Goal: Transaction & Acquisition: Purchase product/service

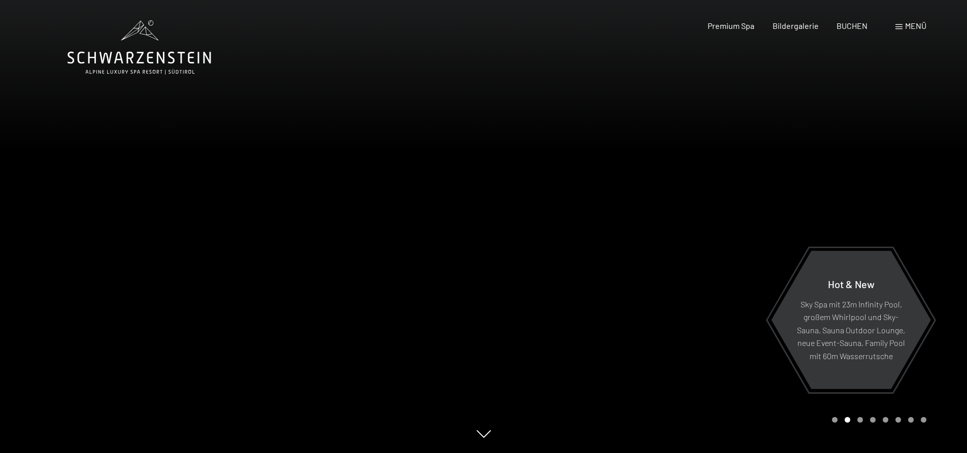
click at [910, 22] on span "Menü" at bounding box center [915, 26] width 21 height 10
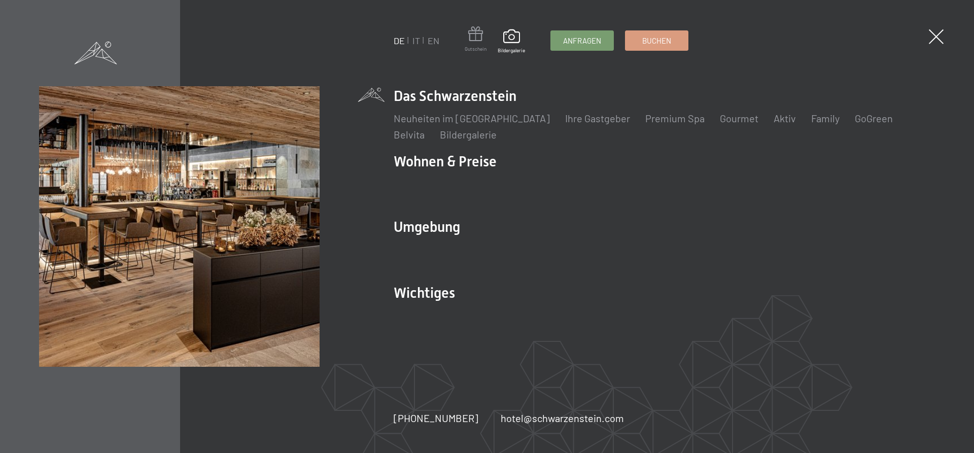
click at [475, 38] on span at bounding box center [476, 35] width 22 height 19
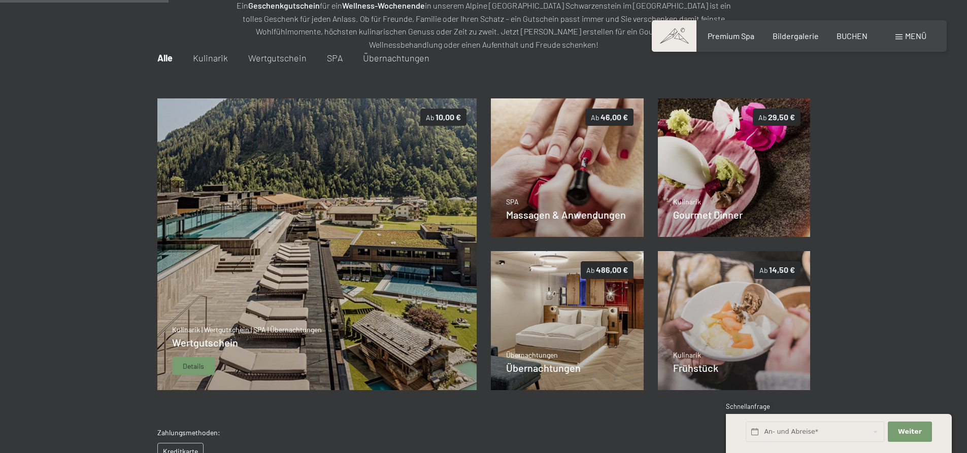
click at [277, 248] on img at bounding box center [317, 244] width 320 height 292
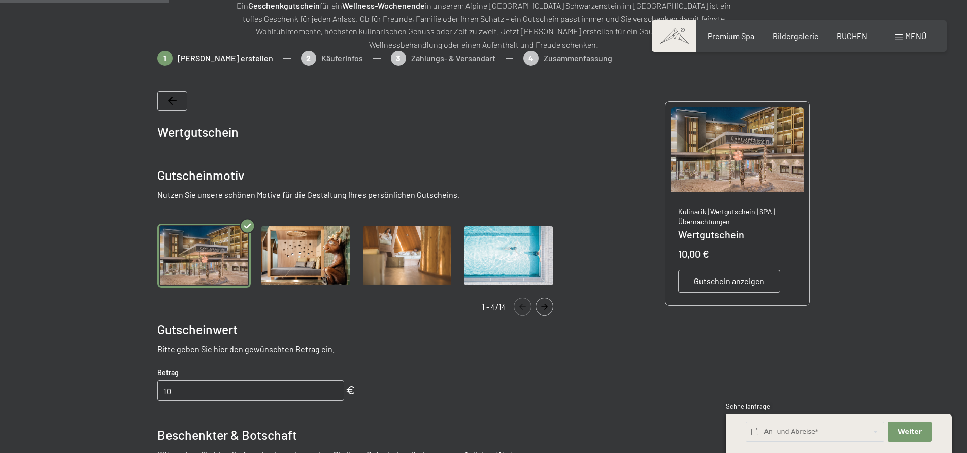
click at [293, 250] on img "Gallery" at bounding box center [305, 256] width 93 height 64
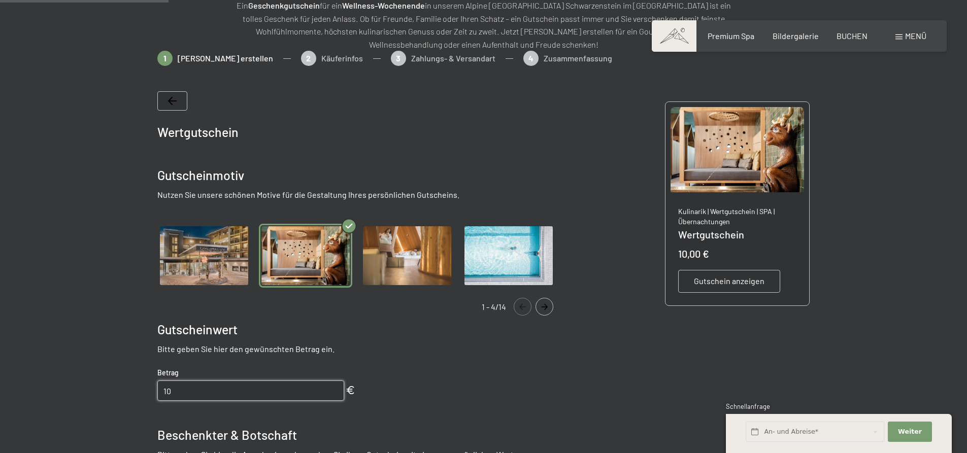
click at [176, 392] on input "10" at bounding box center [250, 391] width 187 height 20
drag, startPoint x: 176, startPoint y: 392, endPoint x: 161, endPoint y: 390, distance: 14.8
click at [161, 390] on input "10" at bounding box center [250, 391] width 187 height 20
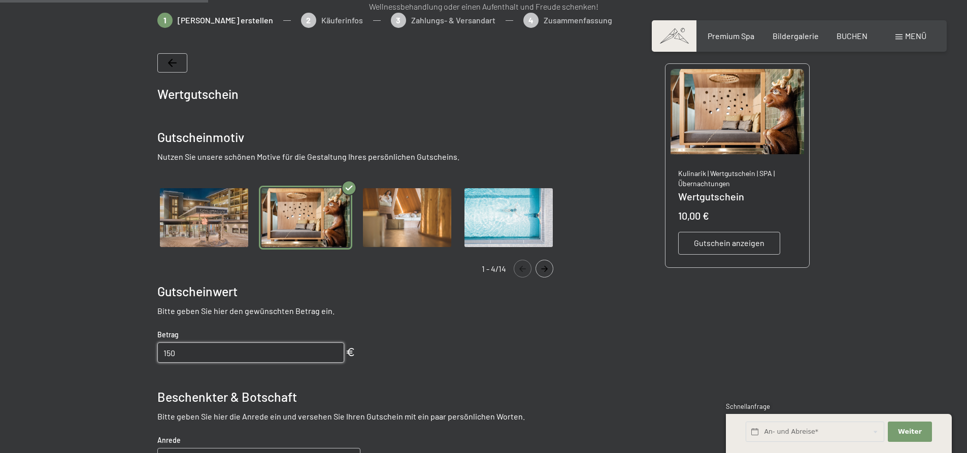
scroll to position [299, 0]
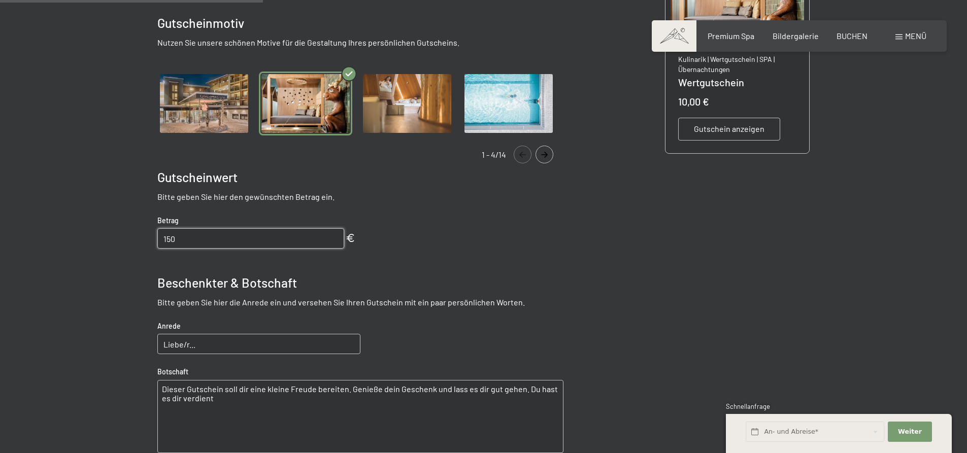
type input "150"
click at [210, 345] on input "Liebe/r..." at bounding box center [258, 344] width 203 height 20
drag, startPoint x: 199, startPoint y: 347, endPoint x: 183, endPoint y: 347, distance: 16.2
click at [183, 347] on input "Liebe/r..." at bounding box center [258, 344] width 203 height 20
type input "Liebe Vali"
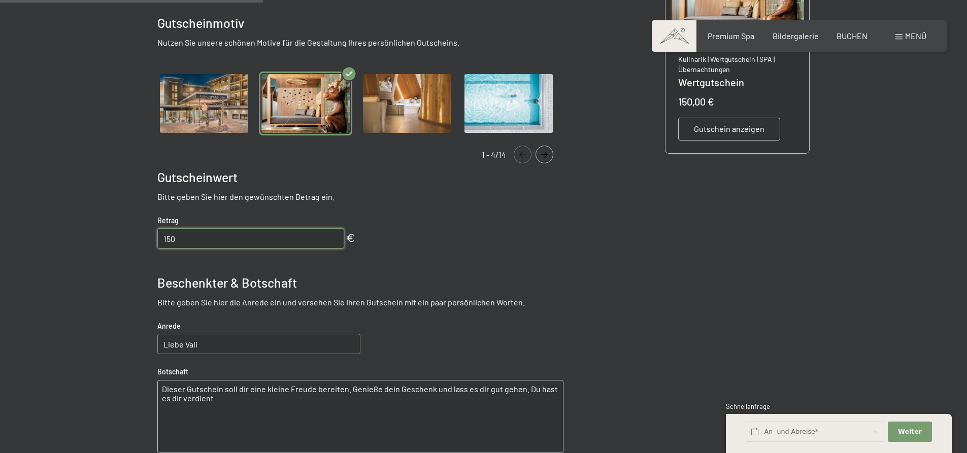
click at [207, 398] on textarea "Dieser Gutschein soll dir eine kleine Freude bereiten. Genieße dein Geschenk un…" at bounding box center [360, 416] width 406 height 73
click at [159, 388] on textarea "Dieser Gutschein soll dir eine kleine Freude bereiten. Genieße dein Geschenk un…" at bounding box center [360, 416] width 406 height 73
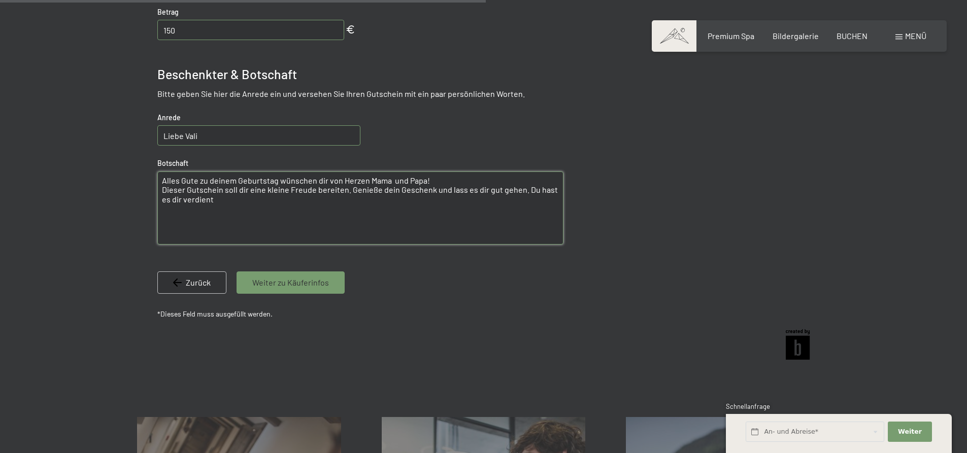
scroll to position [553, 0]
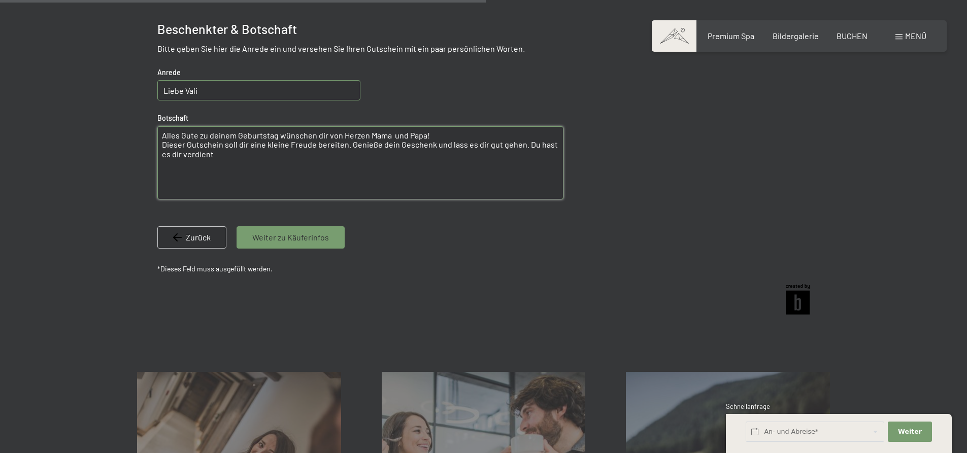
type textarea "Alles Gute zu deinem Geburtstag wünschen dir von Herzen Mama und Papa! Dieser G…"
click at [280, 236] on span "Weiter zu Käuferinfos" at bounding box center [290, 237] width 77 height 11
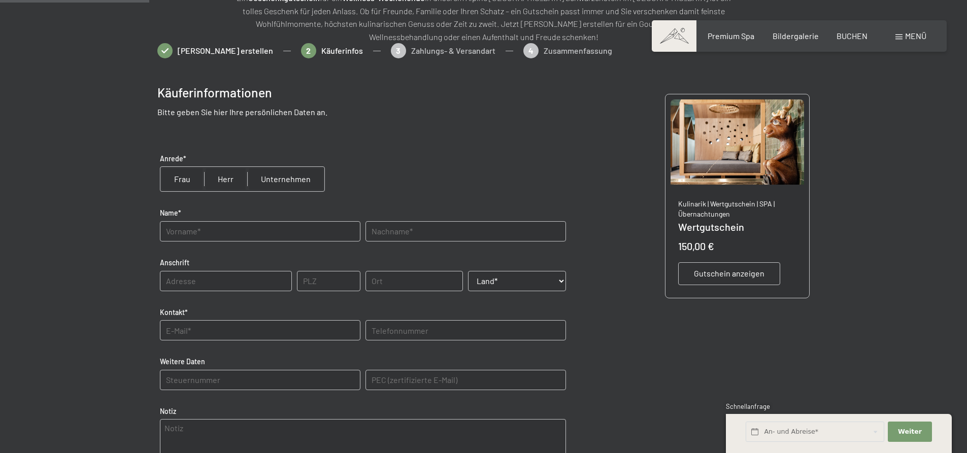
scroll to position [147, 0]
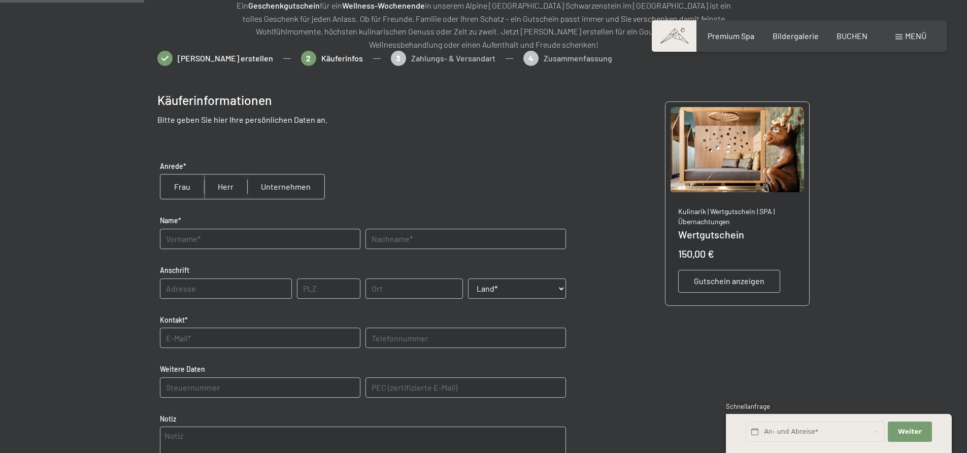
click at [181, 182] on input "radio" at bounding box center [182, 187] width 44 height 24
radio input "true"
click at [178, 241] on input "text" at bounding box center [260, 239] width 200 height 20
type input "Gerlinde"
click at [384, 239] on input "text" at bounding box center [465, 239] width 200 height 20
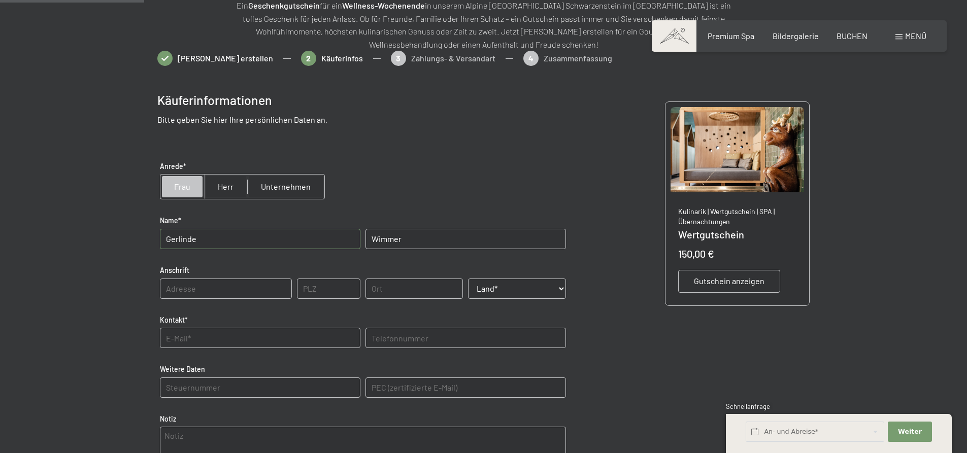
type input "Wimmer"
click at [171, 289] on input "text" at bounding box center [226, 289] width 132 height 20
type input "Jadorf 67"
type input "5431"
type input "Kuchl"
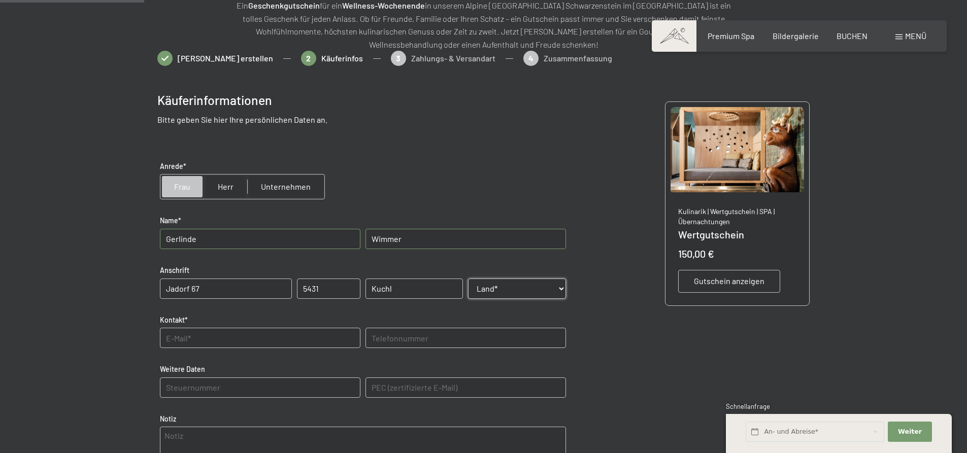
select select "AUT"
click at [177, 337] on input "text" at bounding box center [260, 338] width 200 height 20
type input "gerlinde.wimmer@sbg.at"
click at [379, 339] on input "text" at bounding box center [465, 338] width 200 height 20
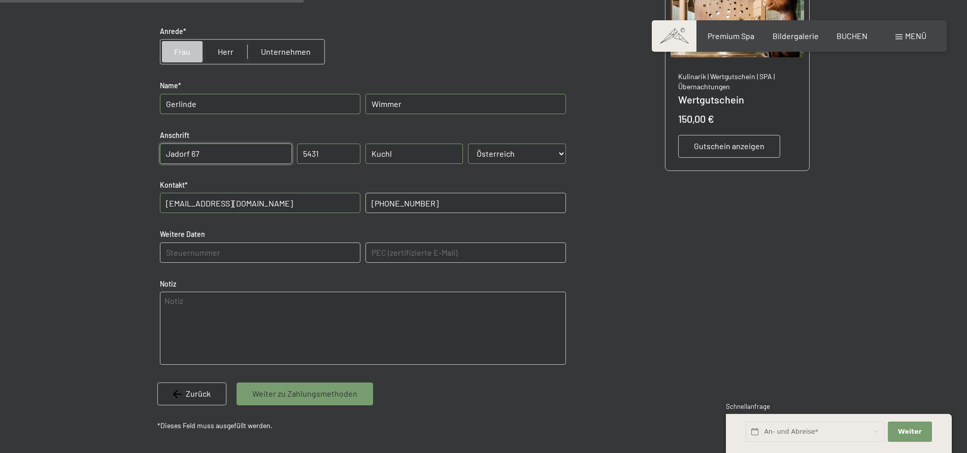
scroll to position [401, 0]
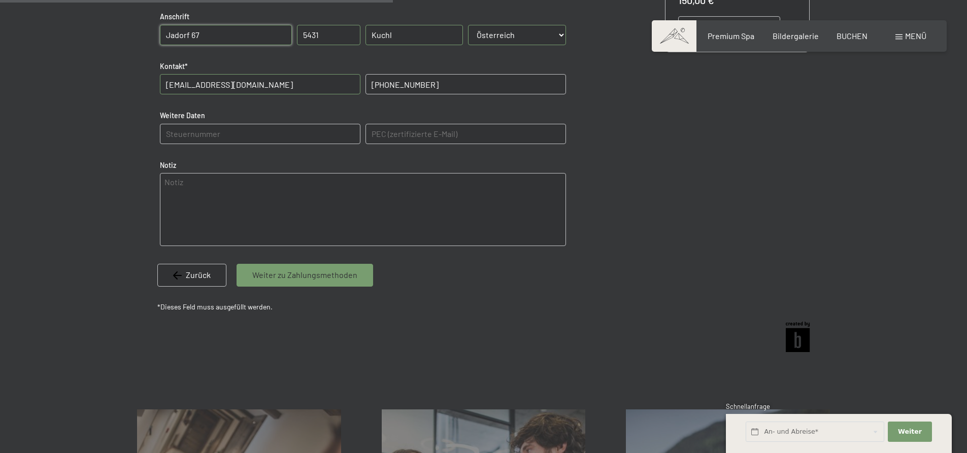
type input "+43 0677 61309647"
click at [289, 271] on span "Weiter zu Zahlungsmethoden" at bounding box center [304, 274] width 105 height 11
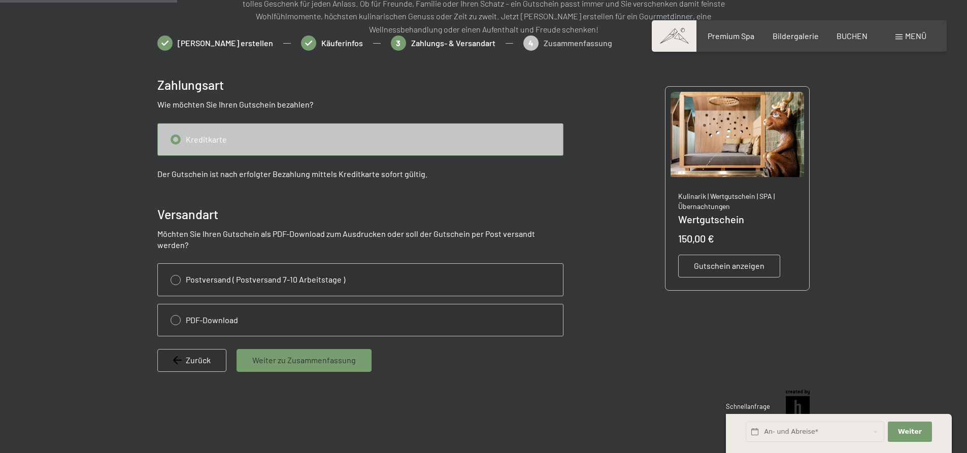
scroll to position [147, 0]
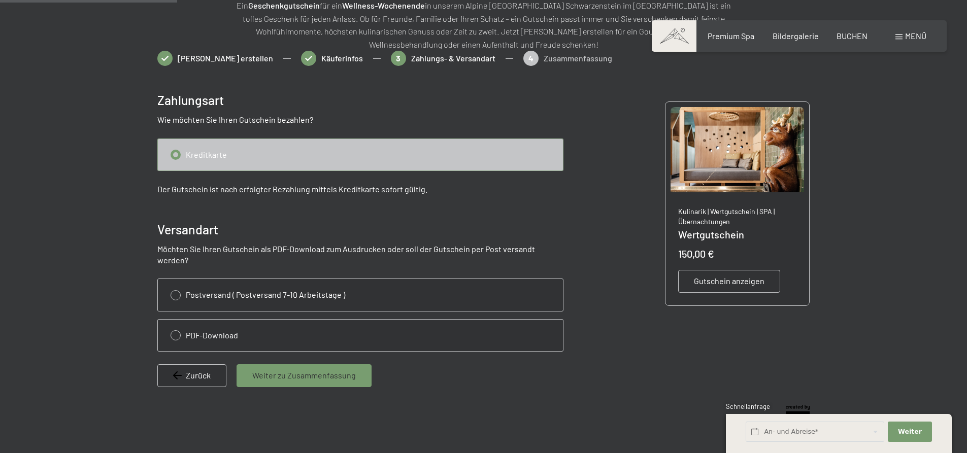
click at [214, 153] on input "radio" at bounding box center [360, 154] width 405 height 31
click at [177, 323] on input "radio" at bounding box center [360, 335] width 405 height 31
radio input "true"
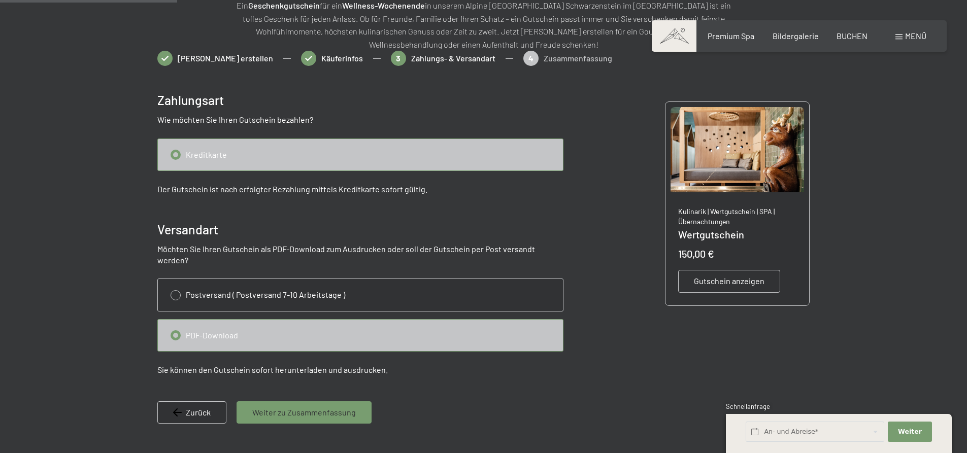
click at [284, 407] on span "Weiter zu Zusammenfassung" at bounding box center [304, 412] width 104 height 11
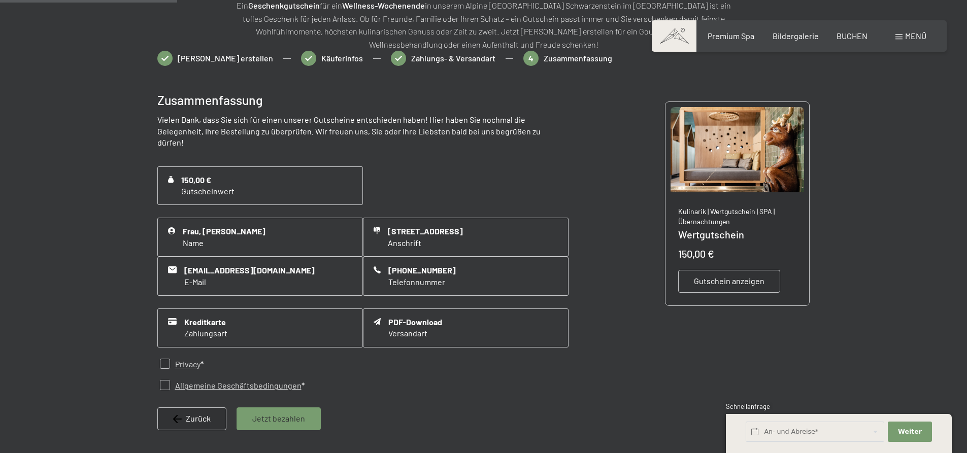
click at [280, 413] on span "Jetzt bezahlen" at bounding box center [278, 418] width 53 height 11
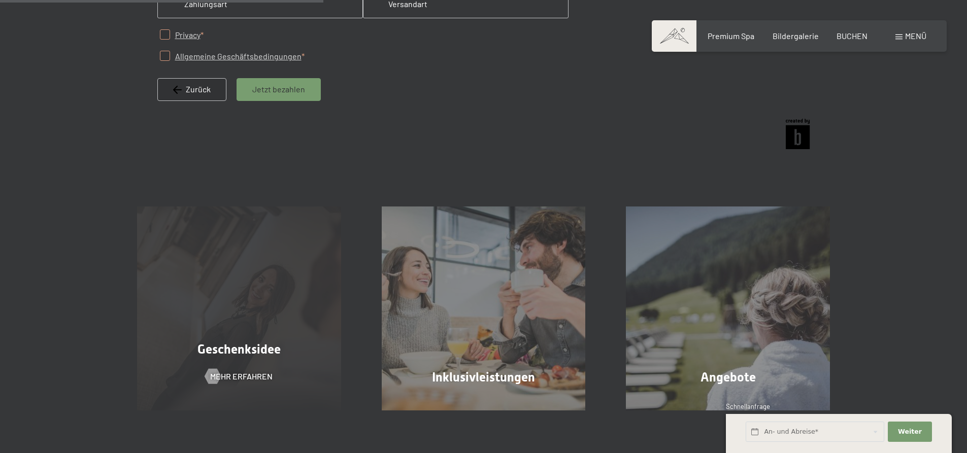
scroll to position [274, 0]
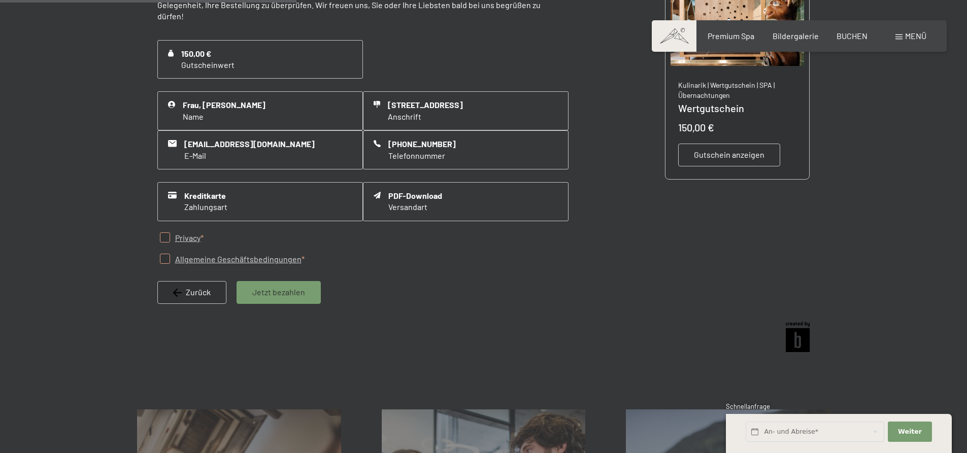
click at [269, 287] on span "Jetzt bezahlen" at bounding box center [278, 292] width 53 height 11
click at [165, 232] on input "checkbox" at bounding box center [165, 237] width 10 height 10
checkbox input "true"
click at [163, 254] on input "checkbox" at bounding box center [165, 259] width 10 height 10
checkbox input "true"
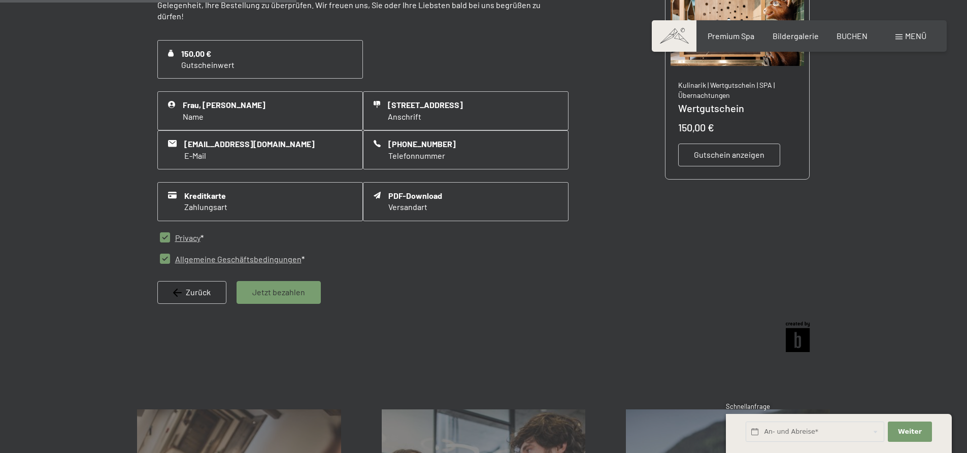
click at [269, 287] on span "Jetzt bezahlen" at bounding box center [278, 292] width 53 height 11
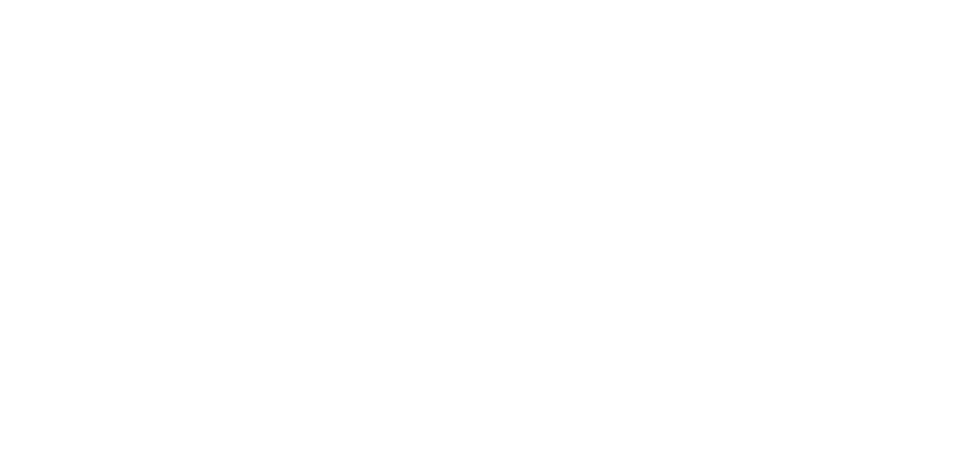
scroll to position [0, 0]
